Goal: Task Accomplishment & Management: Complete application form

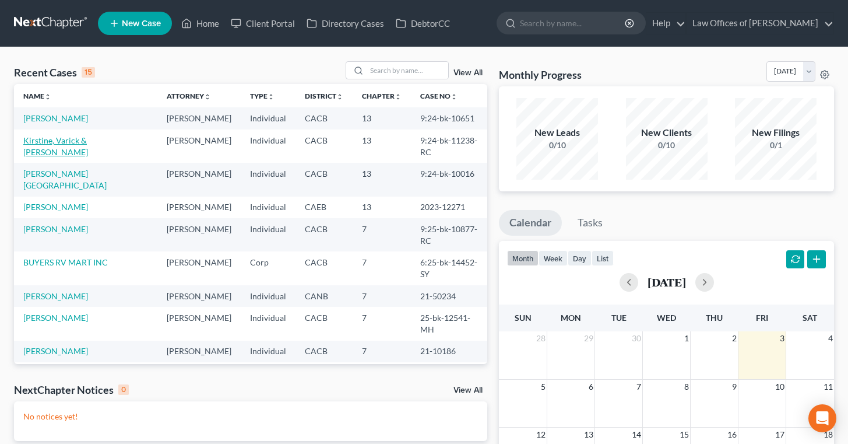
click at [75, 141] on link "Kirstine, Varick & [PERSON_NAME]" at bounding box center [55, 146] width 65 height 22
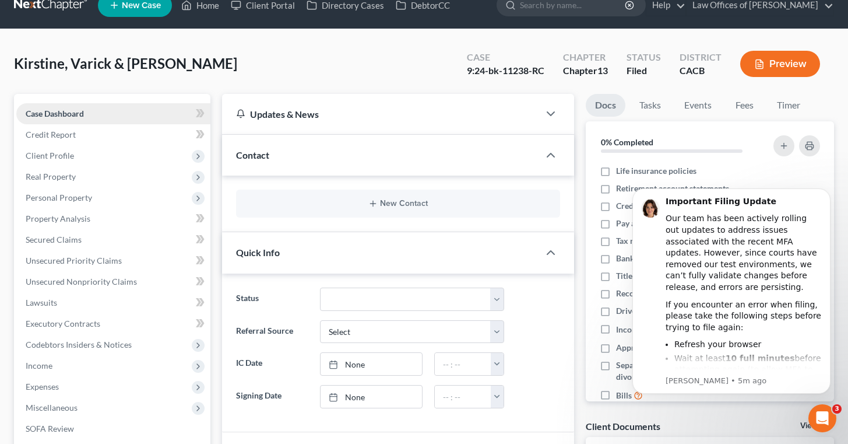
scroll to position [33, 0]
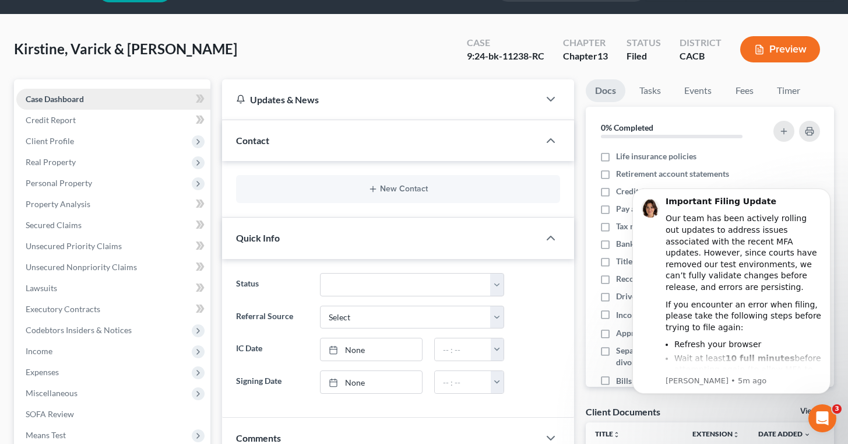
click at [99, 95] on link "Case Dashboard" at bounding box center [113, 99] width 194 height 21
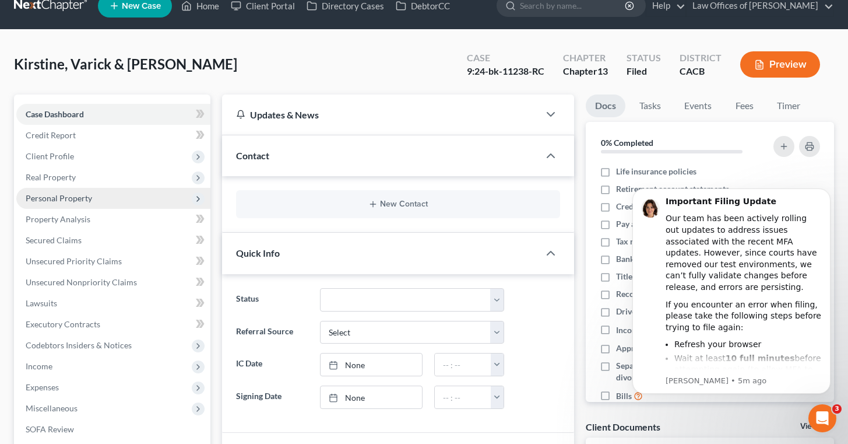
scroll to position [0, 0]
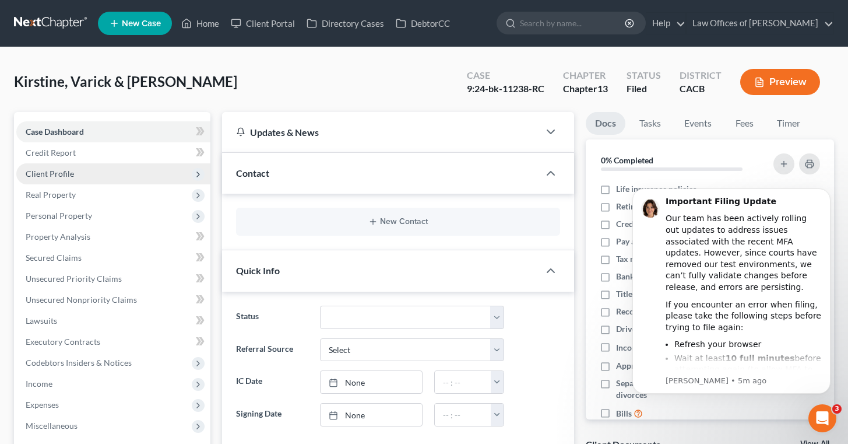
click at [84, 173] on span "Client Profile" at bounding box center [113, 173] width 194 height 21
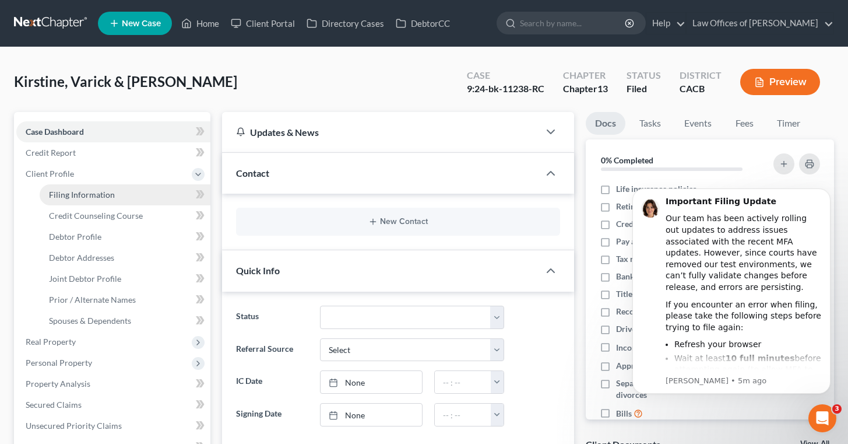
click at [121, 192] on link "Filing Information" at bounding box center [125, 194] width 171 height 21
select select "1"
select select "3"
select select "4"
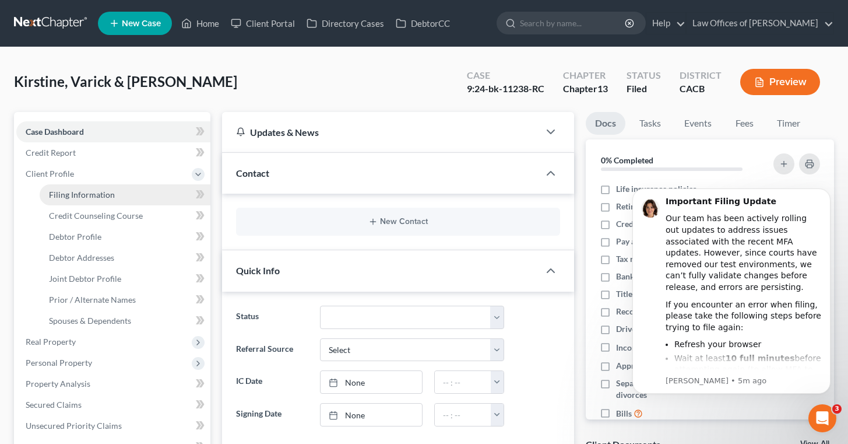
select select "1"
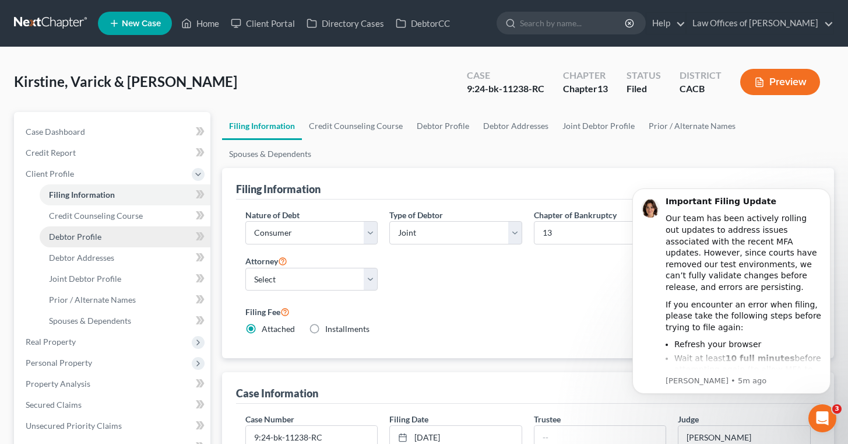
click at [117, 233] on link "Debtor Profile" at bounding box center [125, 236] width 171 height 21
select select "1"
select select "0"
